Goal: Navigation & Orientation: Find specific page/section

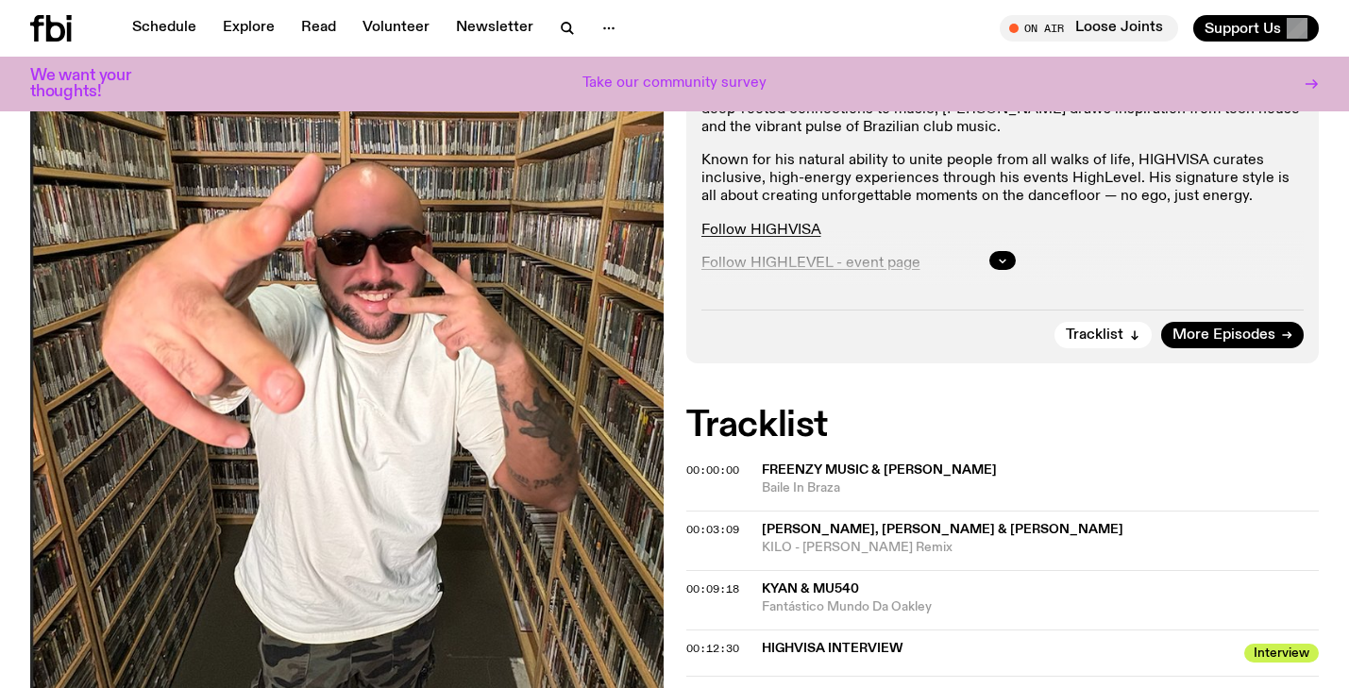
scroll to position [520, 0]
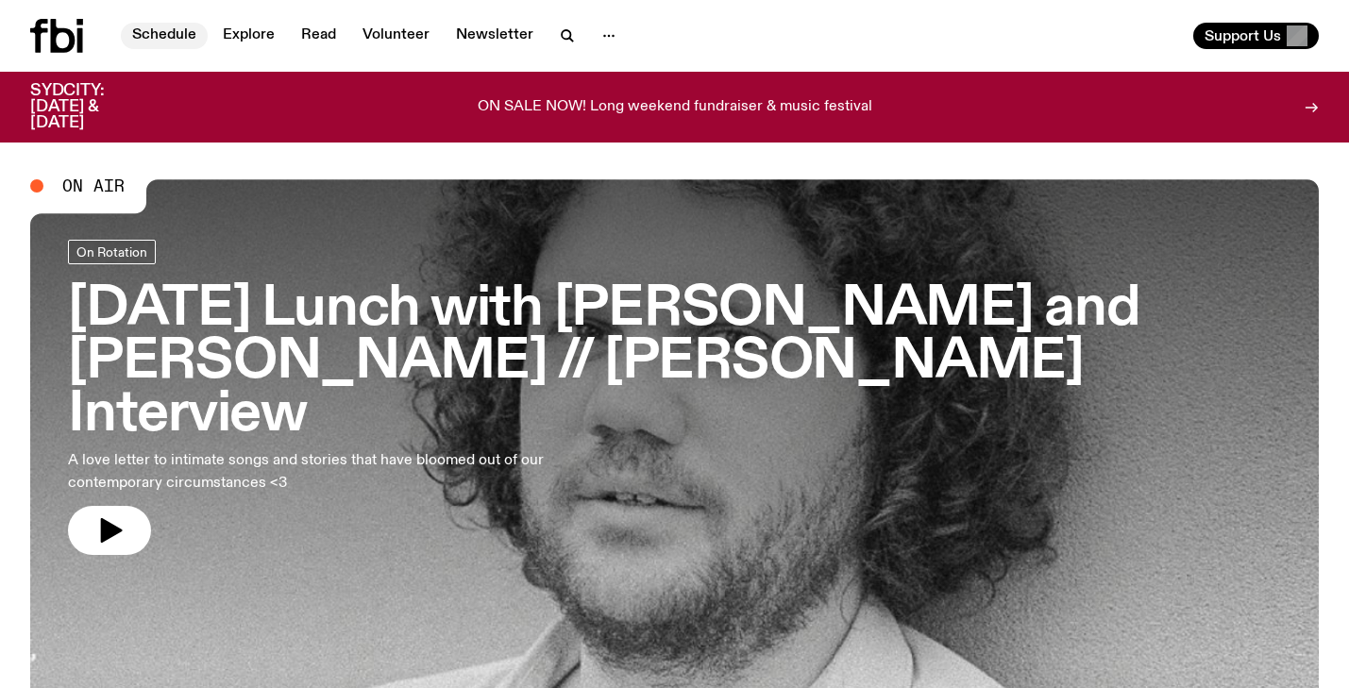
click at [160, 32] on link "Schedule" at bounding box center [164, 36] width 87 height 26
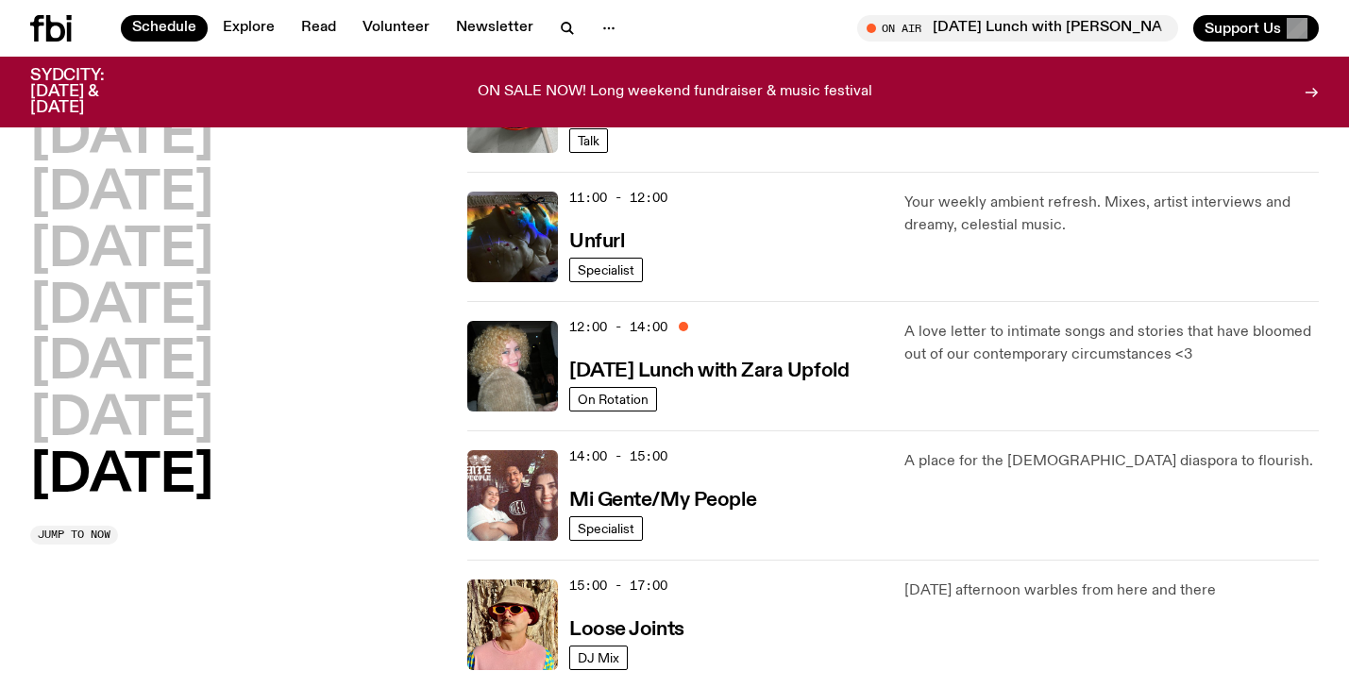
scroll to position [847, 0]
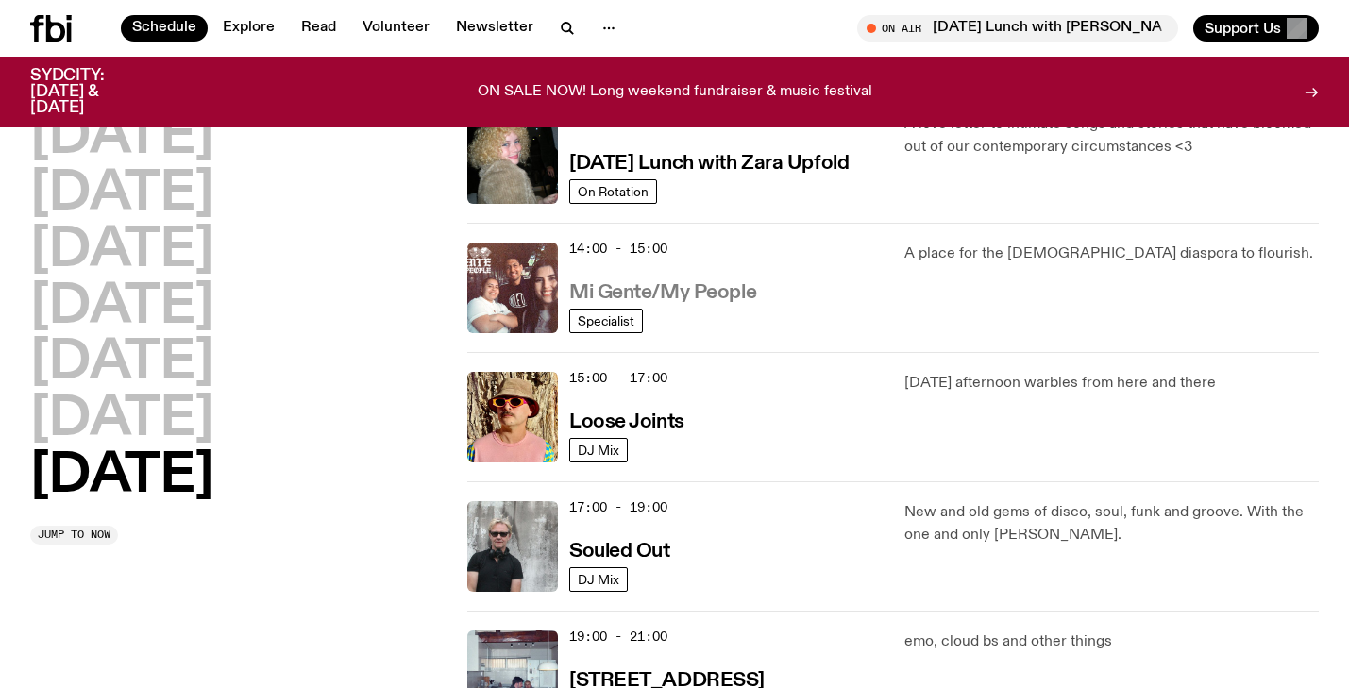
click at [696, 303] on h3 "Mi Gente/My People" at bounding box center [662, 293] width 187 height 20
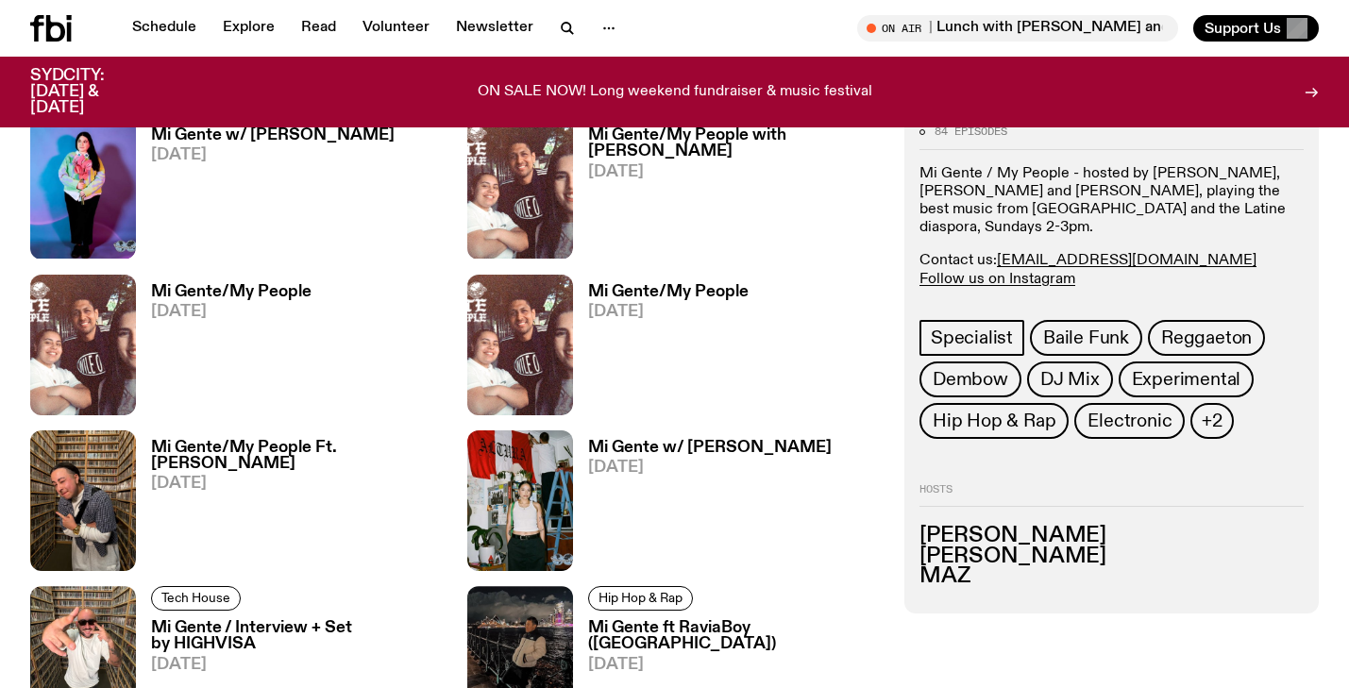
scroll to position [1111, 0]
